Goal: Find specific page/section: Locate item on page

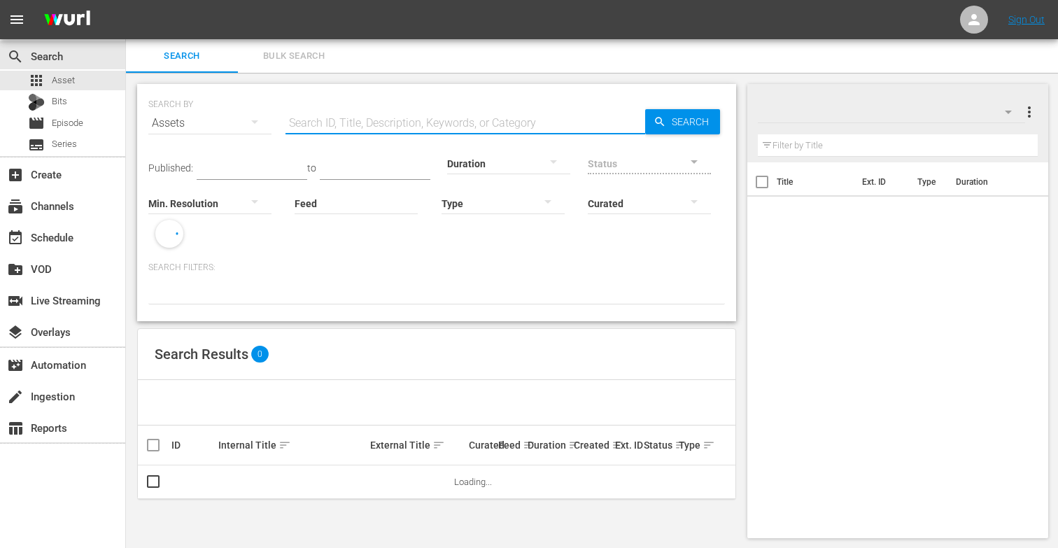
click at [326, 126] on input "text" at bounding box center [465, 123] width 360 height 34
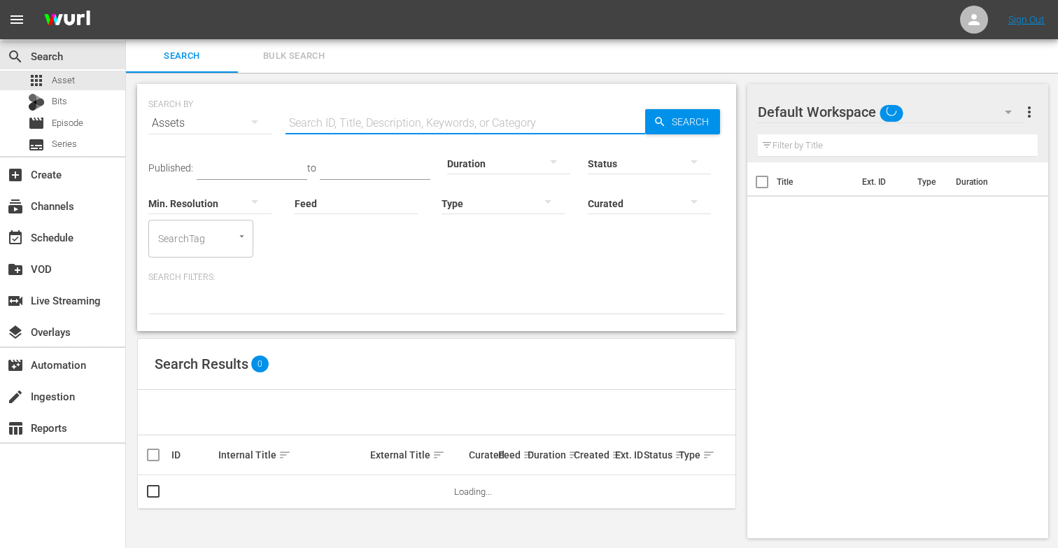
paste input "Introduction to Hypnotherapy for Mental Health"
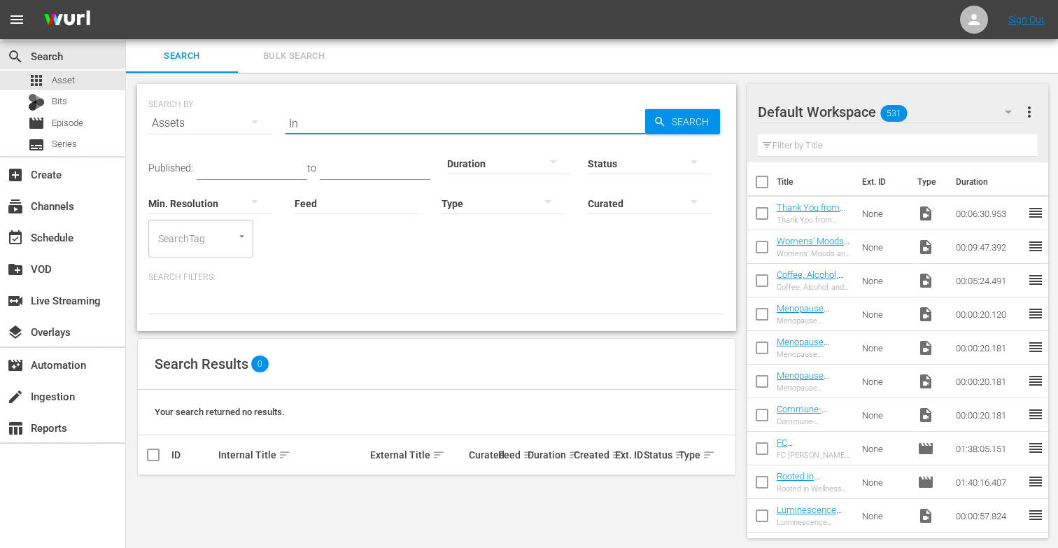
type input "I"
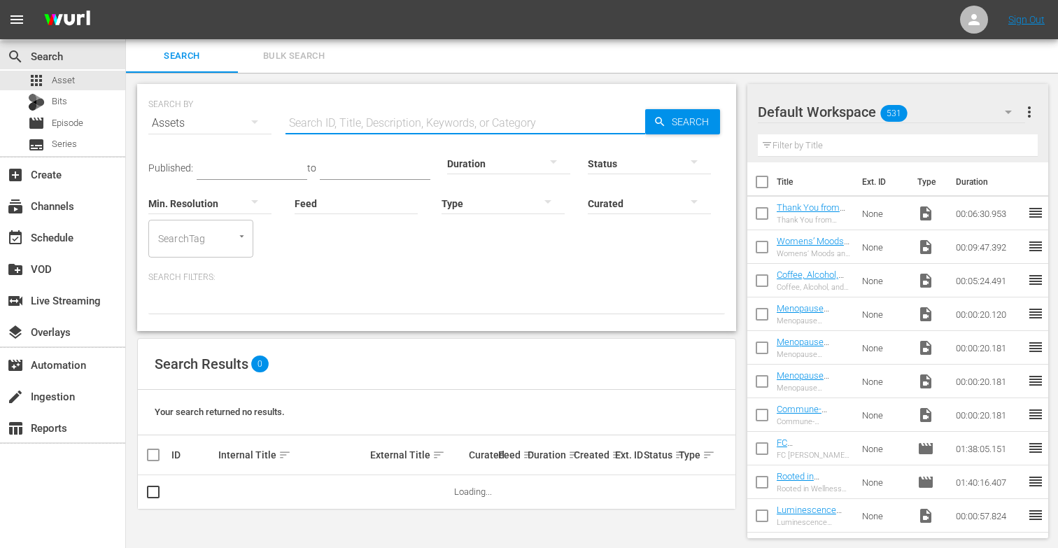
type input "V"
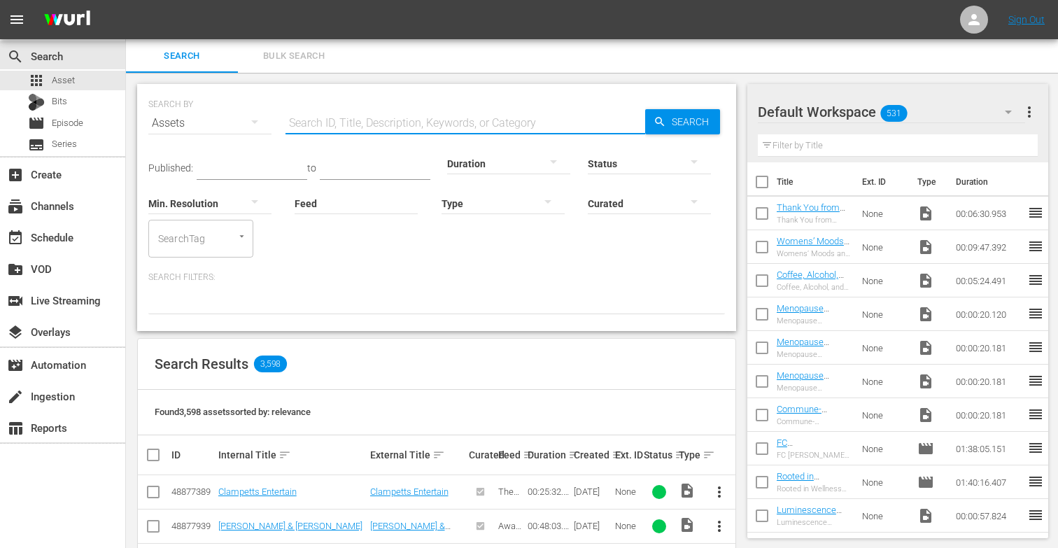
paste input "The 8 Basic Needs"
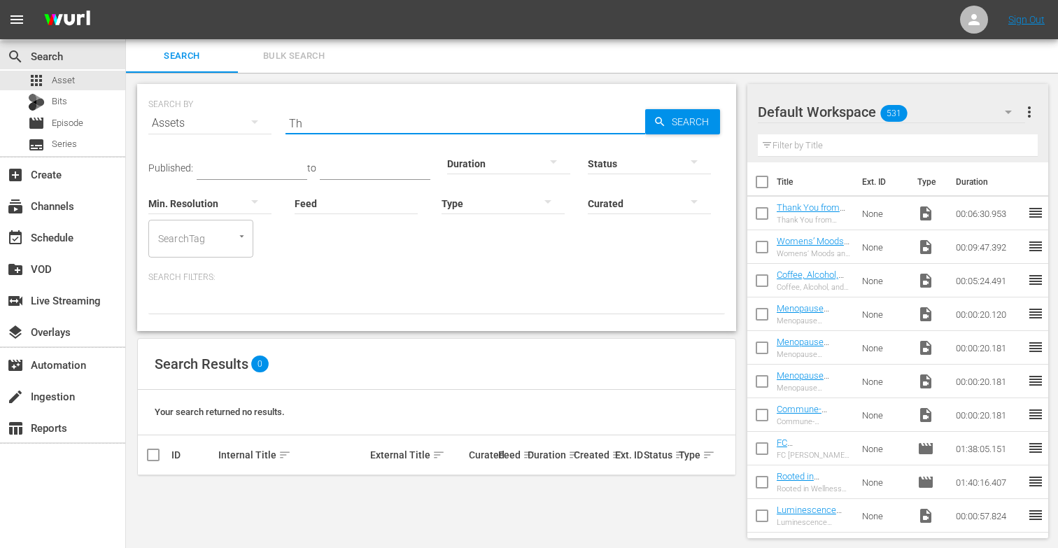
type input "T"
